Goal: Obtain resource: Obtain resource

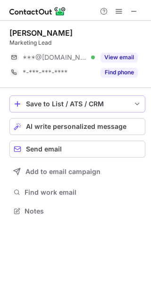
scroll to position [204, 151]
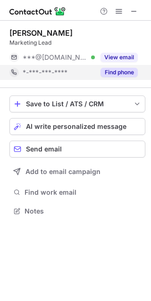
click at [111, 78] on div "Find phone" at bounding box center [116, 72] width 43 height 15
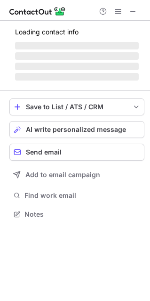
scroll to position [213, 150]
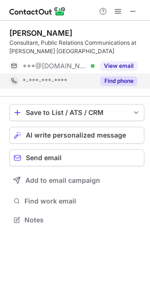
click at [130, 82] on button "Find phone" at bounding box center [118, 80] width 37 height 9
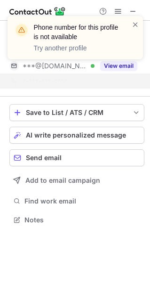
click at [132, 24] on span at bounding box center [136, 24] width 8 height 9
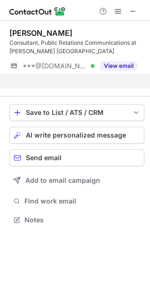
scroll to position [5, 5]
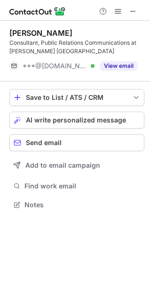
click at [136, 24] on span at bounding box center [136, 24] width 8 height 9
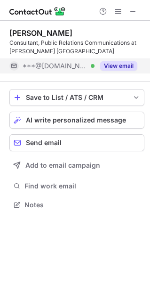
click at [132, 61] on button "View email" at bounding box center [118, 65] width 37 height 9
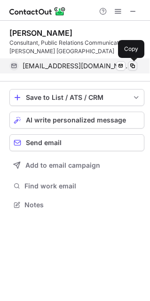
click at [130, 67] on span at bounding box center [133, 66] width 8 height 8
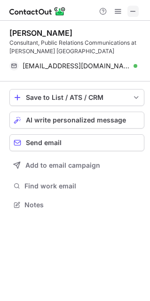
click at [133, 8] on span at bounding box center [134, 12] width 8 height 8
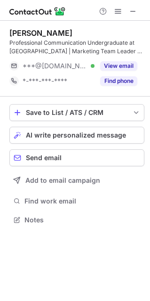
scroll to position [213, 150]
